Goal: Navigation & Orientation: Understand site structure

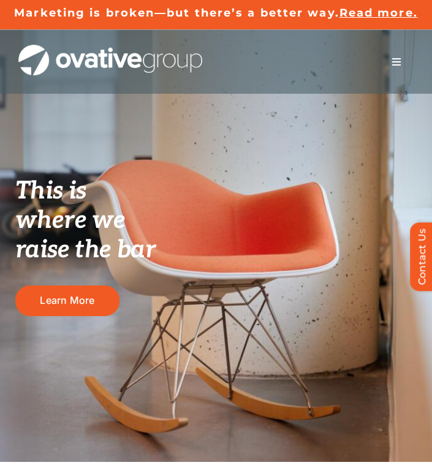
click at [399, 67] on button "Toggle Navigation" at bounding box center [396, 62] width 34 height 24
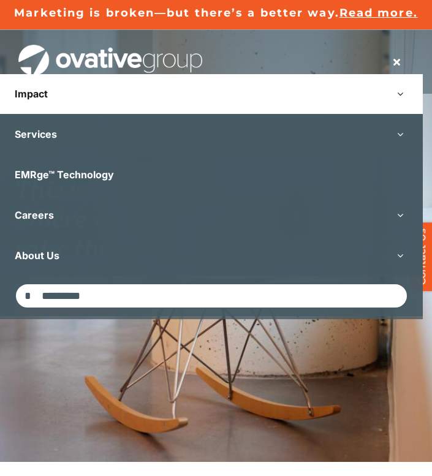
click at [275, 92] on link "Impact" at bounding box center [211, 94] width 422 height 40
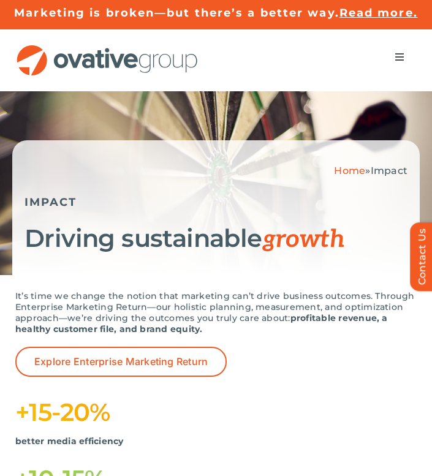
click at [407, 57] on button "Toggle Navigation" at bounding box center [399, 57] width 34 height 24
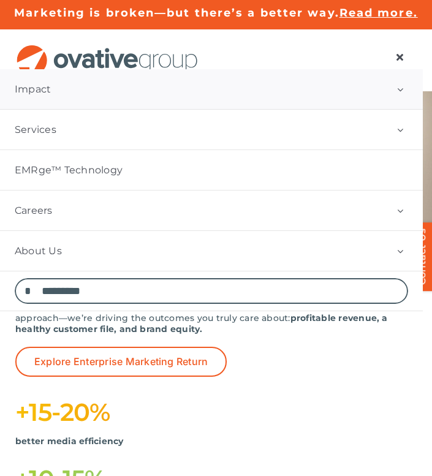
click at [318, 98] on link "Impact" at bounding box center [211, 89] width 422 height 40
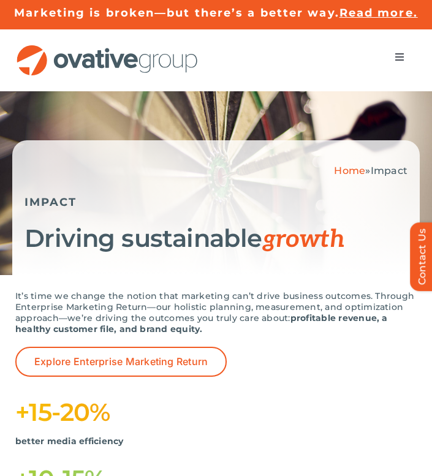
click at [404, 56] on button "Toggle Navigation" at bounding box center [399, 57] width 34 height 24
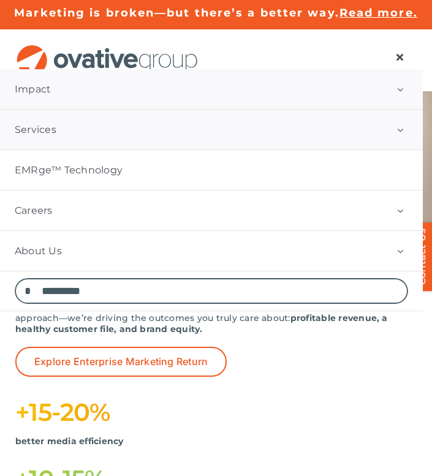
click at [301, 132] on link "Services" at bounding box center [211, 130] width 422 height 40
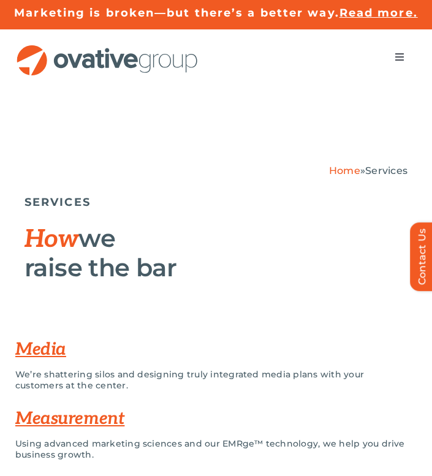
click at [391, 58] on button "Toggle Navigation" at bounding box center [399, 57] width 34 height 24
click at [393, 55] on button "Toggle Navigation" at bounding box center [399, 57] width 34 height 24
click at [403, 51] on button "Toggle Navigation" at bounding box center [399, 57] width 34 height 24
click at [103, 60] on img "OG_Full_horizontal_RGB" at bounding box center [107, 60] width 184 height 31
